Goal: Navigation & Orientation: Find specific page/section

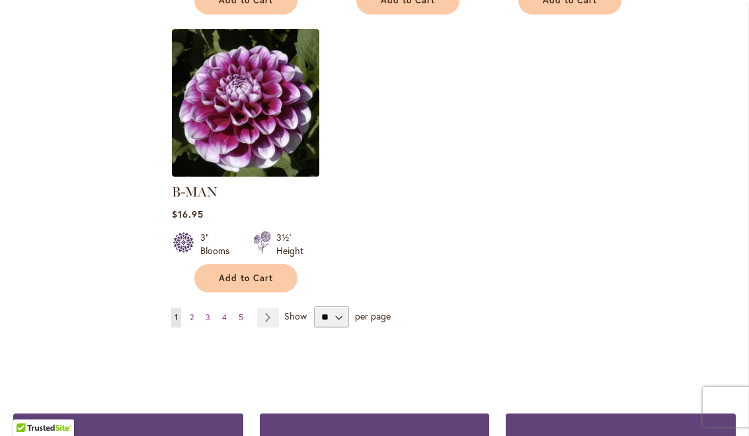
scroll to position [1709, 0]
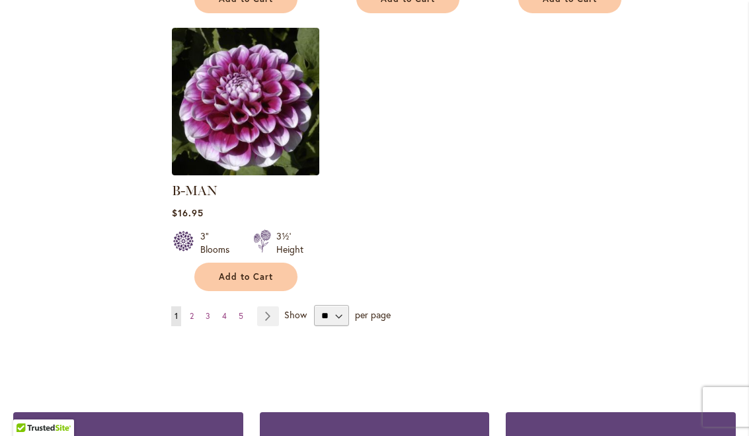
click at [270, 306] on link "Page Next" at bounding box center [268, 316] width 22 height 20
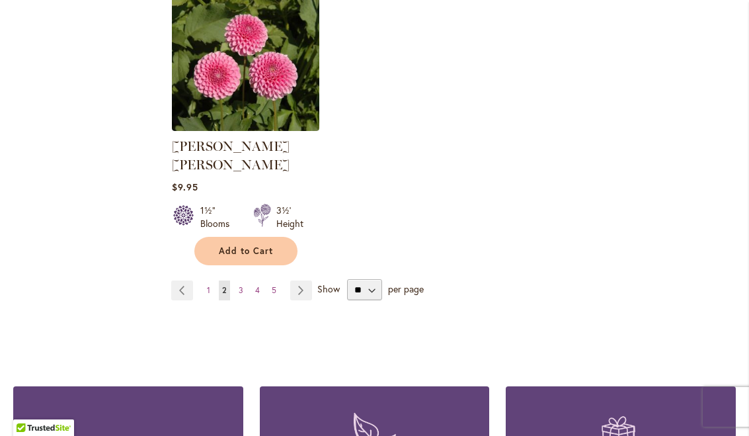
scroll to position [1735, 0]
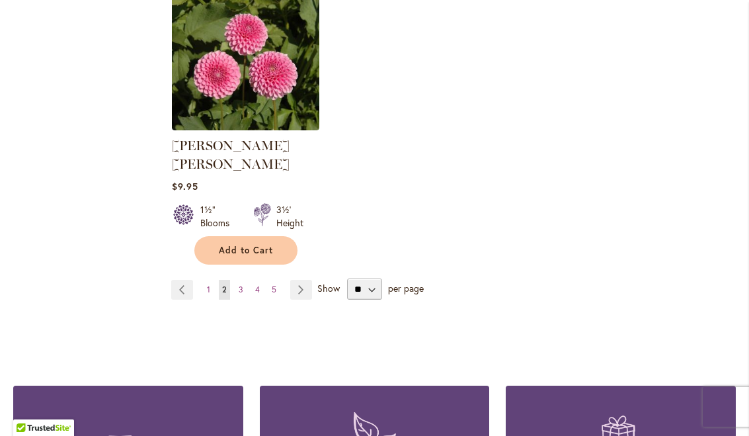
click at [300, 280] on link "Page Next" at bounding box center [301, 290] width 22 height 20
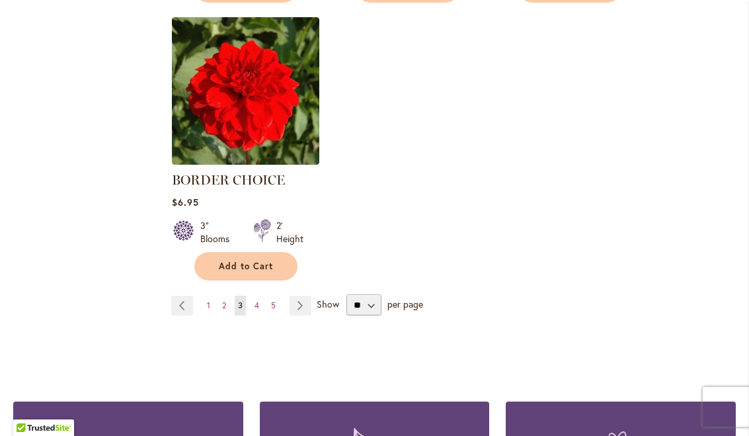
scroll to position [1702, 0]
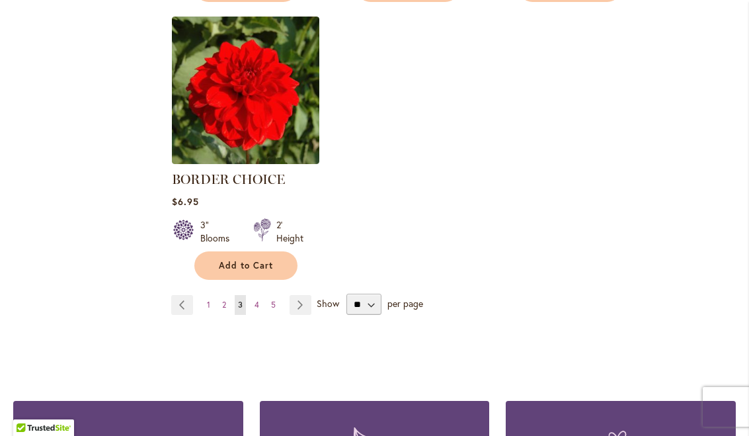
click at [298, 307] on link "Page Next" at bounding box center [301, 305] width 22 height 20
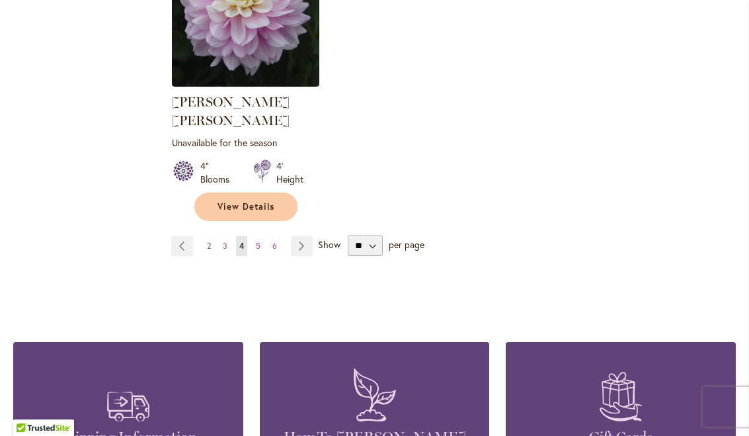
scroll to position [1796, 0]
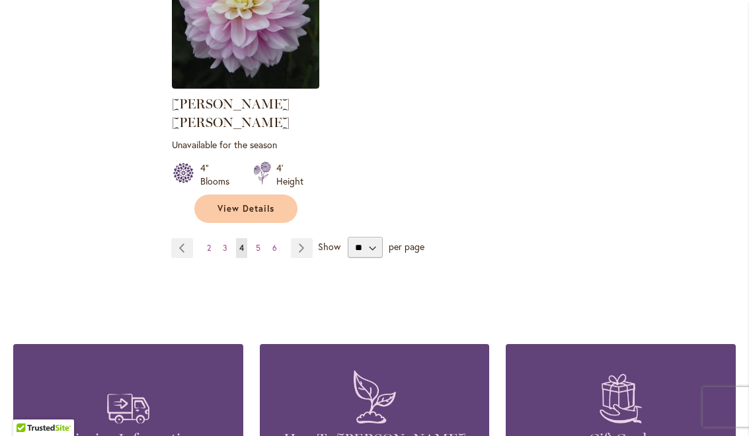
click at [297, 238] on link "Page Next" at bounding box center [302, 248] width 22 height 20
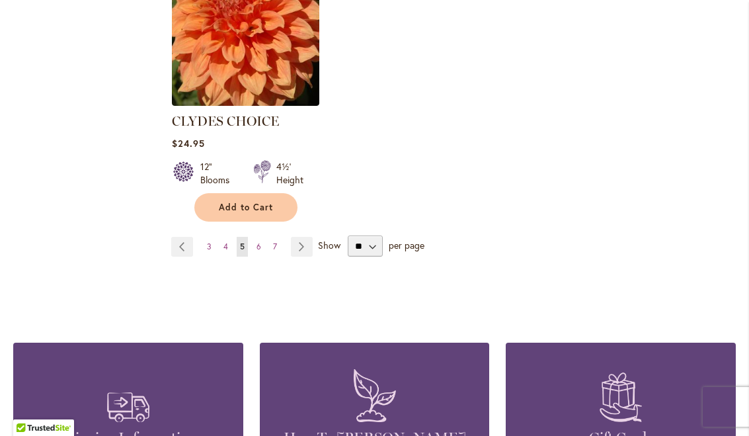
scroll to position [1809, 0]
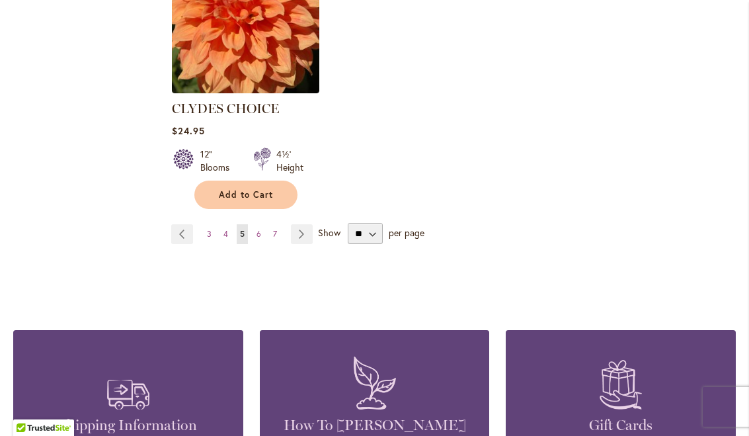
click at [297, 224] on link "Page Next" at bounding box center [302, 234] width 22 height 20
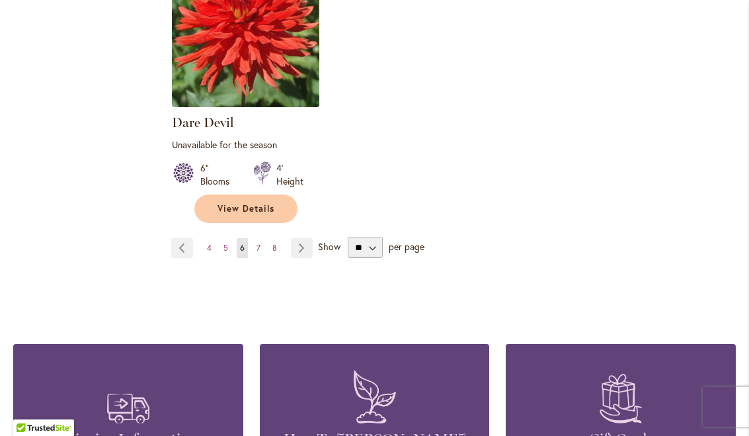
scroll to position [1791, 0]
click at [294, 241] on link "Page Next" at bounding box center [302, 247] width 22 height 20
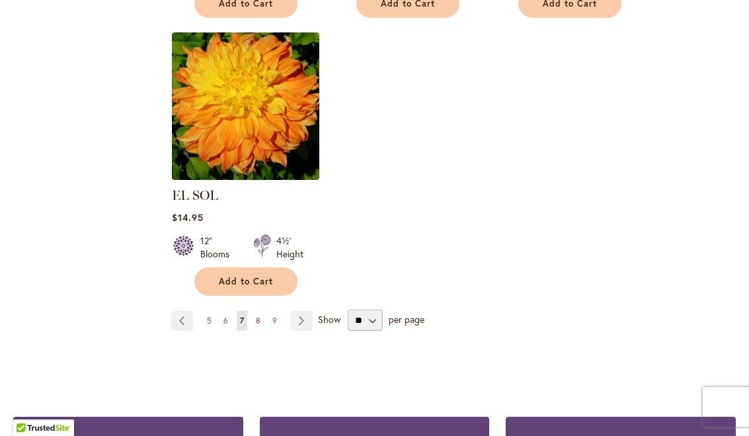
scroll to position [1672, 0]
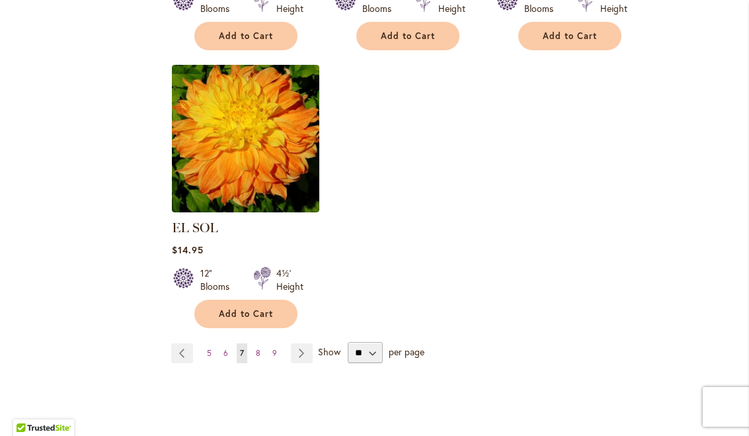
click at [303, 343] on link "Page Next" at bounding box center [302, 353] width 22 height 20
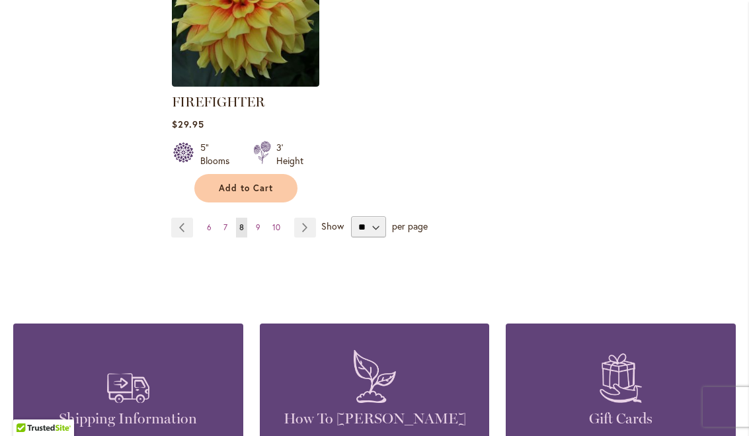
scroll to position [1850, 0]
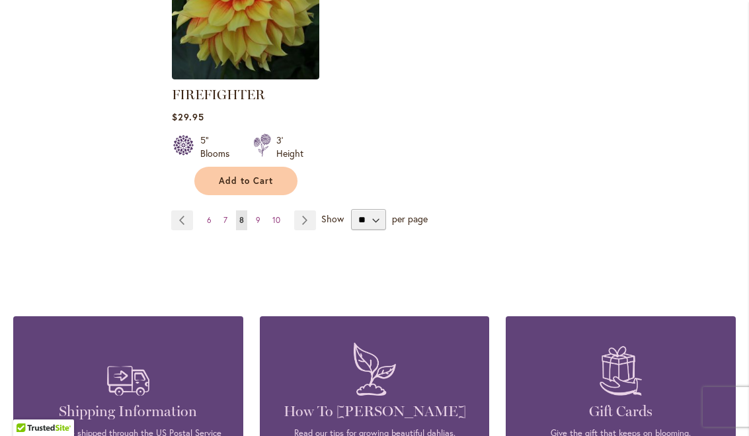
click at [299, 218] on link "Page Next" at bounding box center [305, 220] width 22 height 20
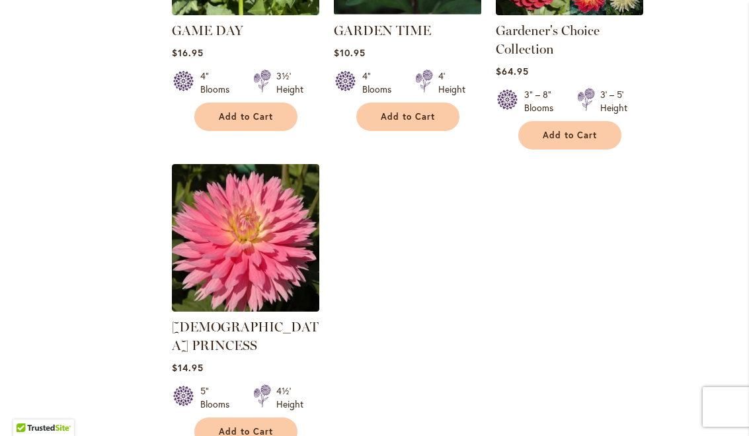
scroll to position [1642, 0]
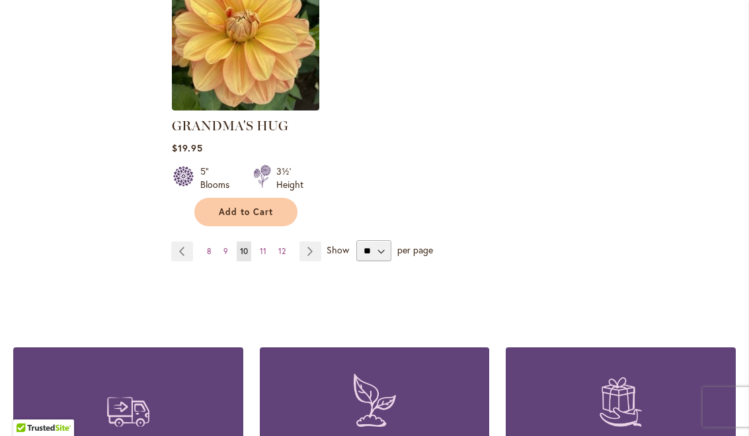
scroll to position [1776, 0]
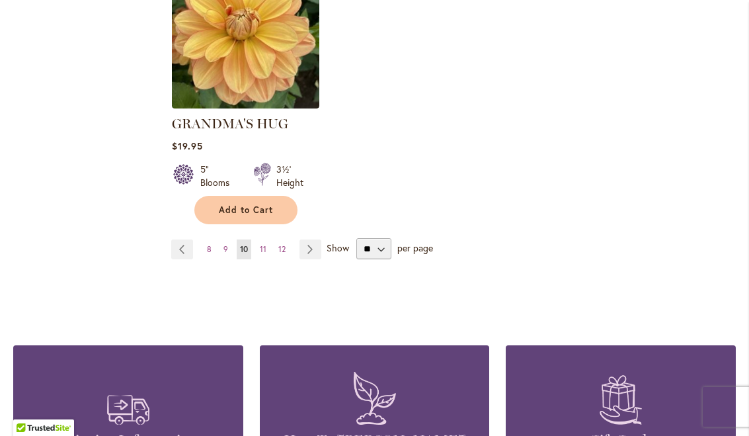
click at [315, 239] on link "Page Next" at bounding box center [310, 249] width 22 height 20
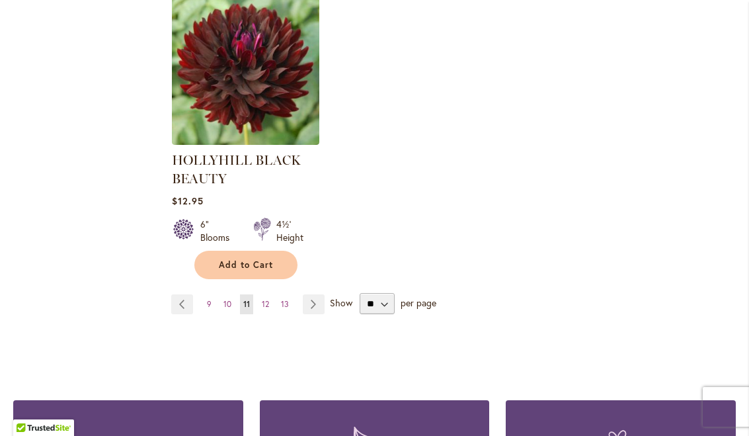
scroll to position [1772, 0]
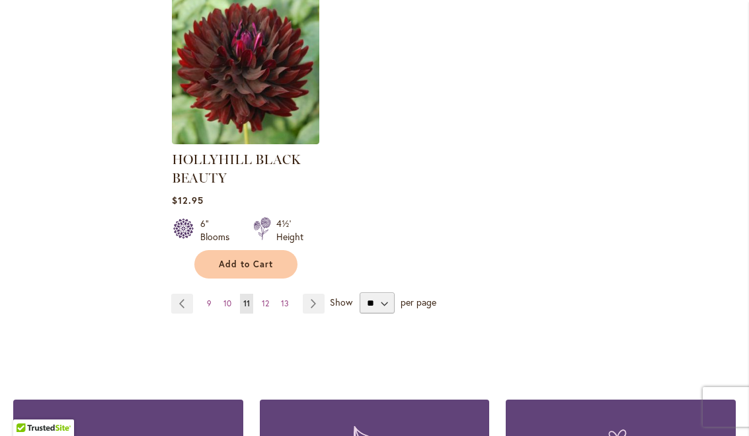
click at [307, 303] on link "Page Next" at bounding box center [314, 304] width 22 height 20
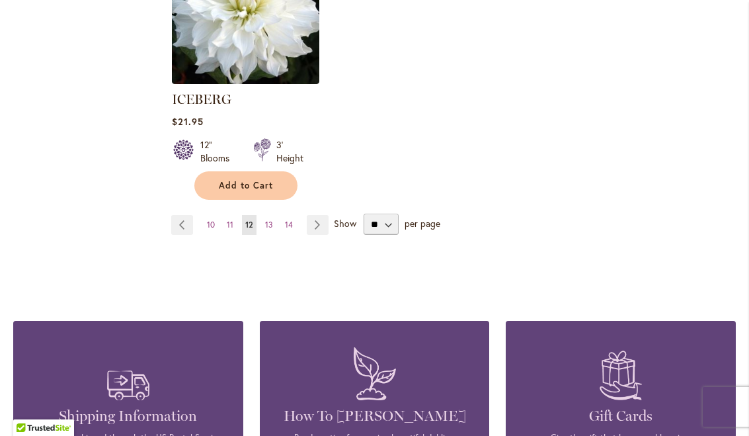
scroll to position [1801, 0]
click at [319, 214] on link "Page Next" at bounding box center [318, 224] width 22 height 20
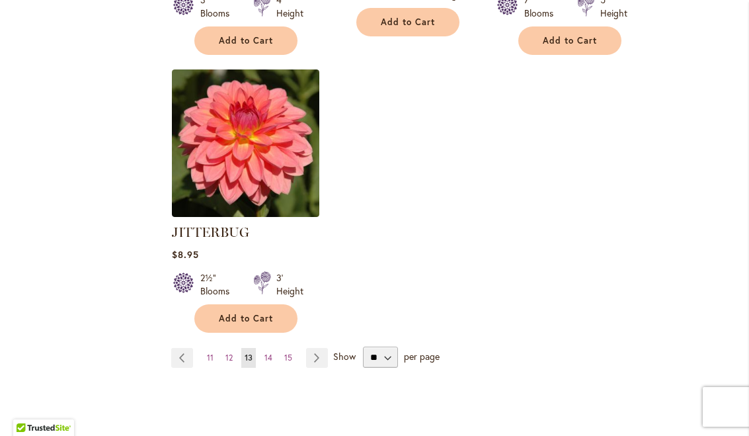
scroll to position [1704, 0]
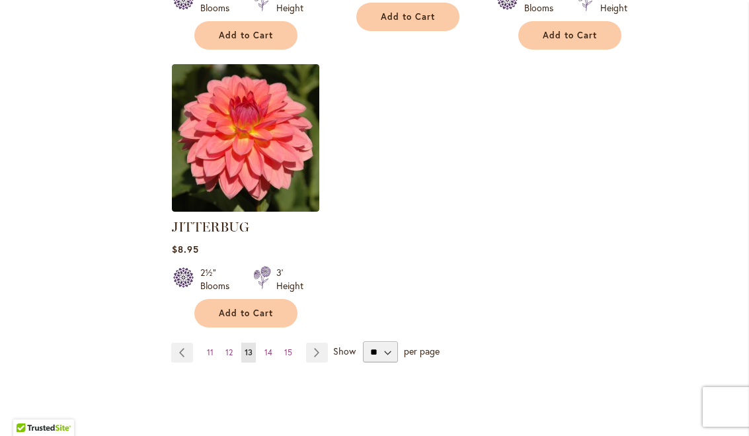
click at [316, 342] on link "Page Next" at bounding box center [317, 352] width 22 height 20
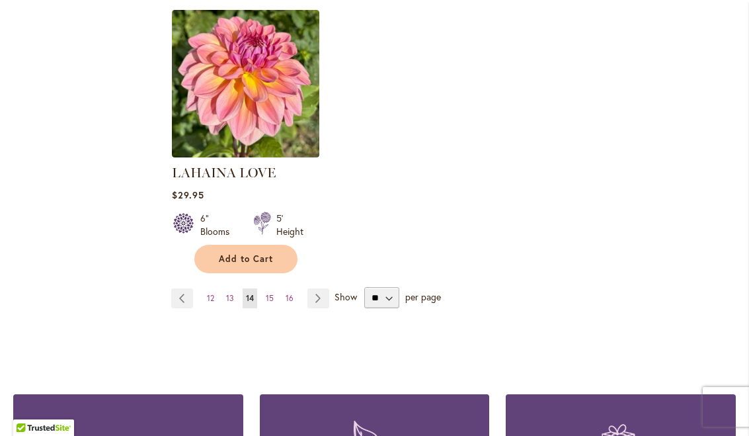
scroll to position [1727, 0]
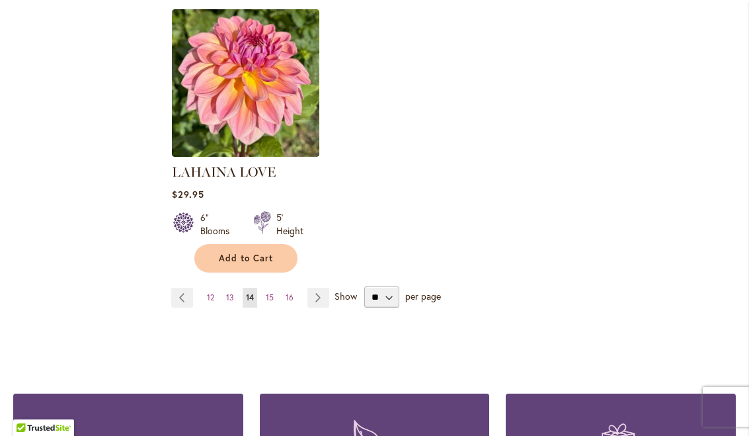
click at [312, 288] on link "Page Next" at bounding box center [318, 298] width 22 height 20
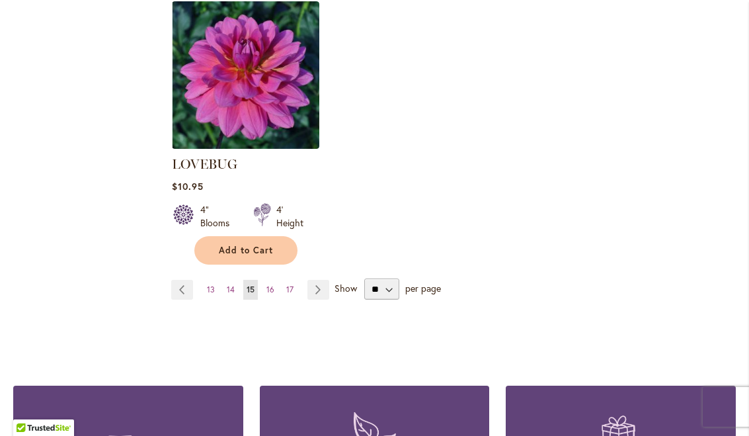
scroll to position [1755, 0]
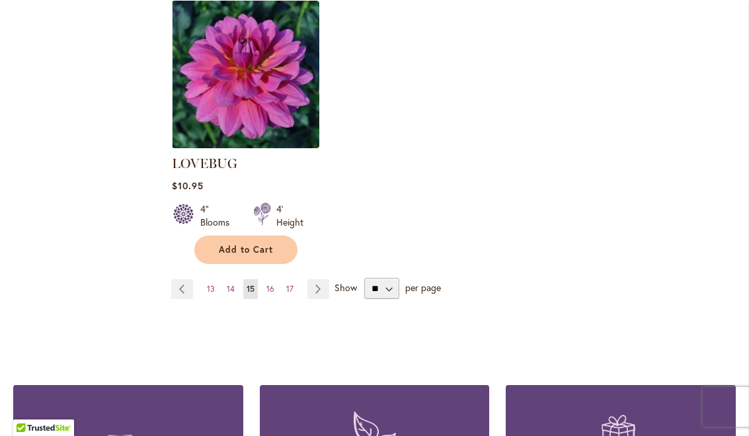
click at [315, 279] on link "Page Next" at bounding box center [318, 289] width 22 height 20
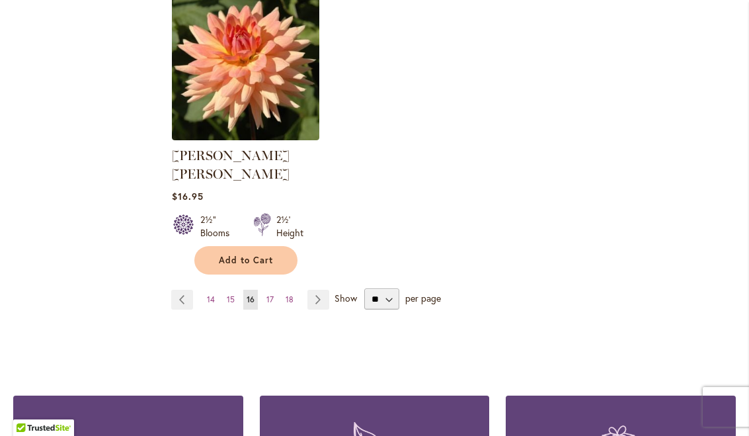
scroll to position [1763, 0]
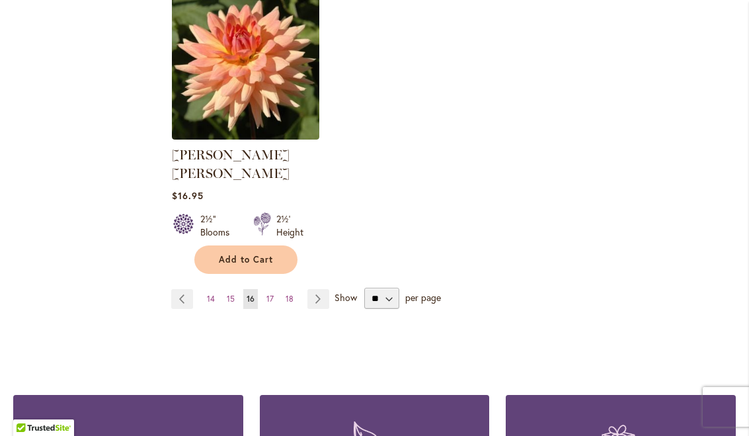
click at [316, 289] on link "Page Next" at bounding box center [318, 299] width 22 height 20
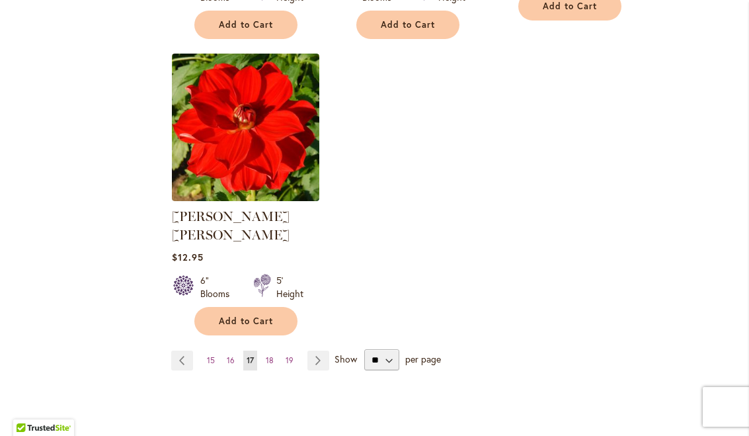
scroll to position [1684, 0]
click at [319, 350] on link "Page Next" at bounding box center [318, 360] width 22 height 20
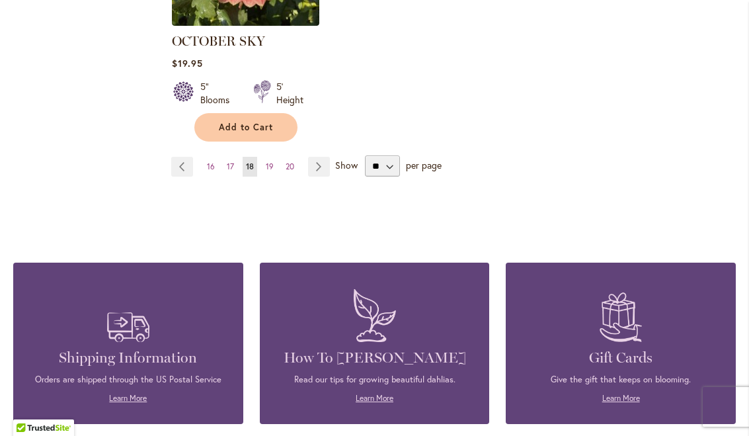
scroll to position [1858, 0]
click at [309, 157] on link "Page Next" at bounding box center [319, 167] width 22 height 20
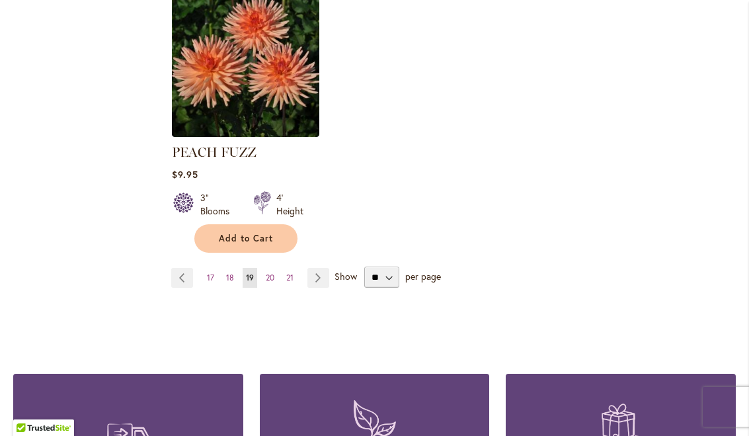
scroll to position [1766, 0]
click at [316, 268] on link "Page Next" at bounding box center [318, 278] width 22 height 20
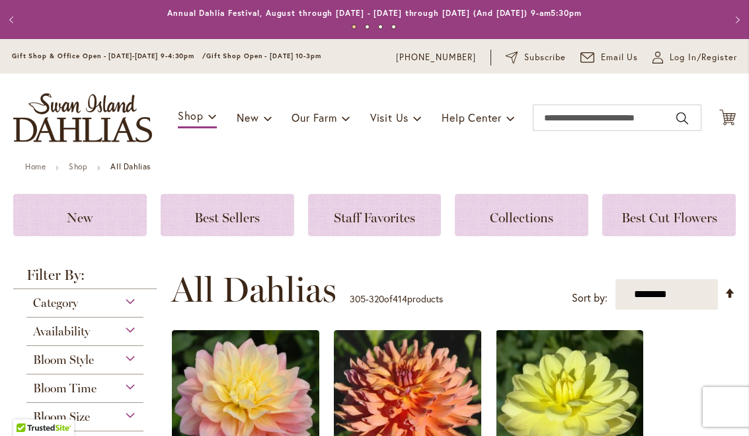
click at [719, 235] on div "Best Cut Flowers" at bounding box center [669, 215] width 134 height 42
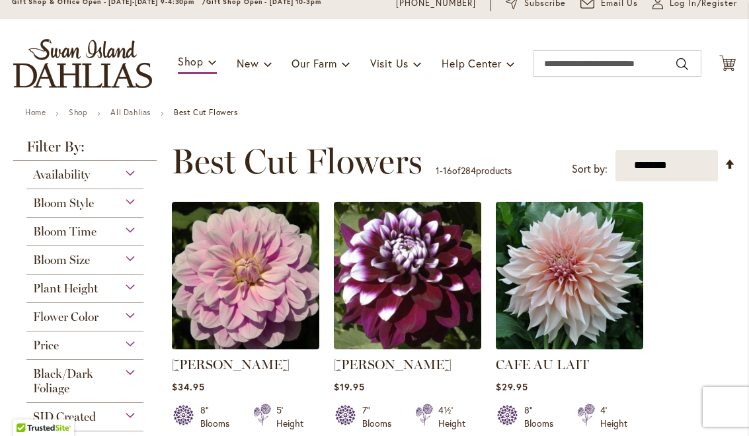
scroll to position [54, 0]
